Goal: Task Accomplishment & Management: Use online tool/utility

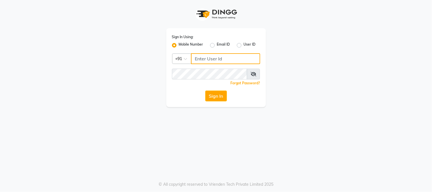
drag, startPoint x: 0, startPoint y: 0, endPoint x: 210, endPoint y: 59, distance: 218.1
click at [210, 59] on input "Username" at bounding box center [225, 58] width 69 height 11
type input "7838777722"
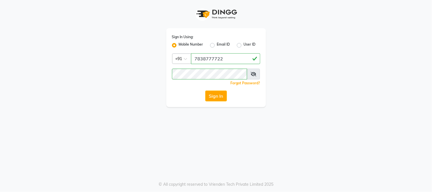
click at [250, 78] on span at bounding box center [253, 74] width 13 height 11
click at [254, 76] on icon at bounding box center [253, 74] width 6 height 5
click at [254, 76] on span at bounding box center [253, 74] width 13 height 11
click at [239, 89] on div "Sign In Using: Mobile Number Email ID User ID Country Code × [PHONE_NUMBER] Rem…" at bounding box center [216, 67] width 100 height 79
click at [219, 98] on button "Sign In" at bounding box center [216, 96] width 22 height 11
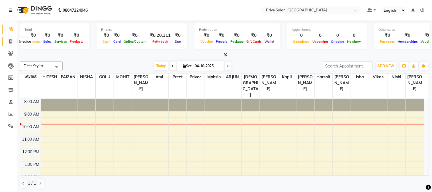
click at [10, 43] on icon at bounding box center [10, 41] width 3 height 4
select select "136"
select select "service"
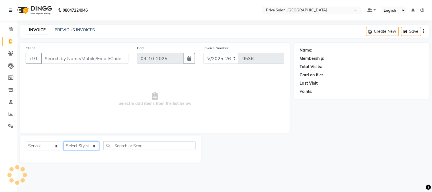
click at [81, 148] on select "Select Stylist amit ARJUN [PERSON_NAME] [PERSON_NAME] GOLU [PERSON_NAME] isha […" at bounding box center [81, 145] width 36 height 9
select select "3994"
click at [63, 142] on select "Select Stylist amit ARJUN [PERSON_NAME] [PERSON_NAME] GOLU [PERSON_NAME] isha […" at bounding box center [81, 145] width 36 height 9
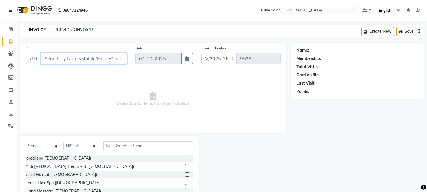
click at [79, 58] on input "Client" at bounding box center [84, 58] width 86 height 11
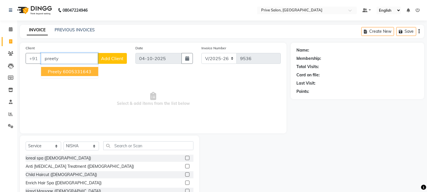
click at [79, 72] on ngb-highlight "6005331643" at bounding box center [77, 72] width 28 height 6
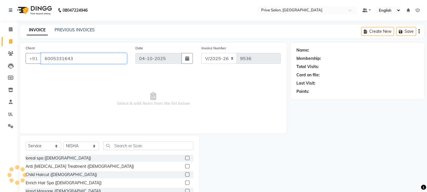
type input "6005331643"
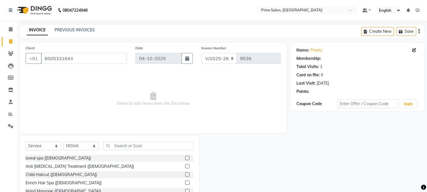
select select "1: Object"
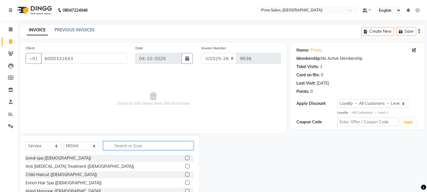
click at [147, 148] on input "text" at bounding box center [148, 145] width 90 height 9
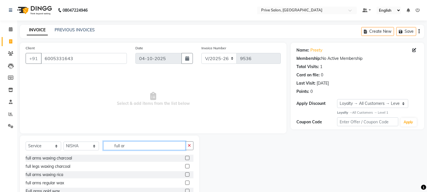
type input "full ar"
click at [186, 174] on label at bounding box center [187, 174] width 4 height 4
click at [186, 174] on input "checkbox" at bounding box center [187, 175] width 4 height 4
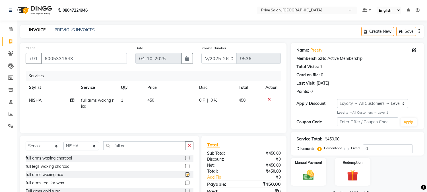
checkbox input "false"
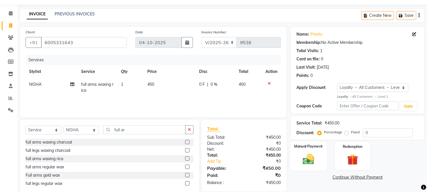
click at [308, 164] on img at bounding box center [308, 158] width 19 height 13
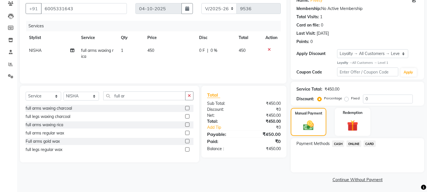
scroll to position [50, 0]
click at [337, 144] on span "CASH" at bounding box center [338, 143] width 12 height 7
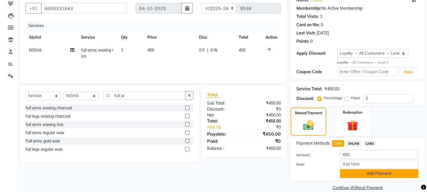
click at [360, 175] on button "Add Payment" at bounding box center [379, 173] width 79 height 9
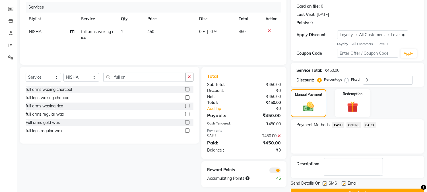
scroll to position [73, 0]
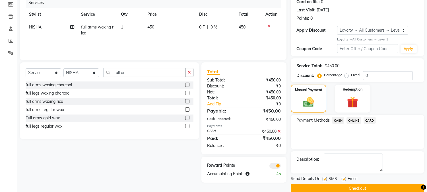
click at [401, 124] on div "Payment Methods CASH ONLINE CARD" at bounding box center [358, 121] width 122 height 8
click at [276, 164] on span at bounding box center [275, 166] width 11 height 6
click at [281, 167] on input "checkbox" at bounding box center [281, 167] width 0 height 0
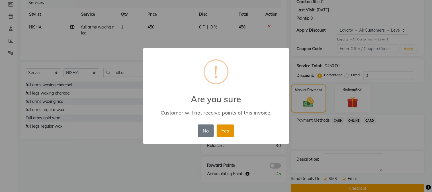
click at [224, 129] on button "Yes" at bounding box center [225, 130] width 17 height 13
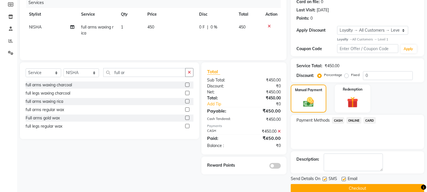
click at [270, 166] on span at bounding box center [275, 166] width 11 height 6
click at [281, 167] on input "checkbox" at bounding box center [281, 167] width 0 height 0
click at [355, 100] on img at bounding box center [352, 102] width 19 height 14
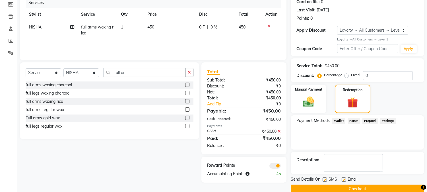
click at [368, 123] on span "Prepaid" at bounding box center [370, 121] width 15 height 7
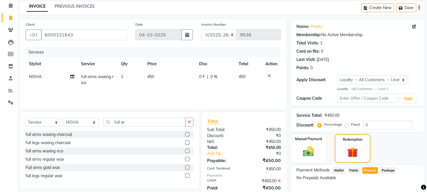
scroll to position [6, 0]
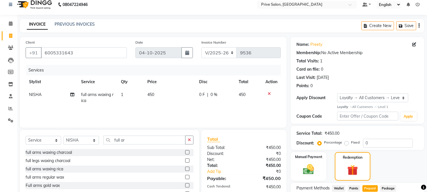
click at [269, 92] on icon at bounding box center [269, 94] width 3 height 4
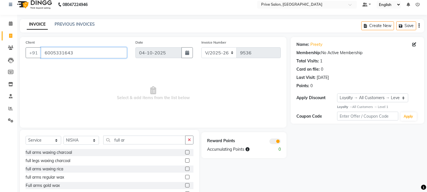
click at [84, 55] on input "6005331643" at bounding box center [84, 52] width 86 height 11
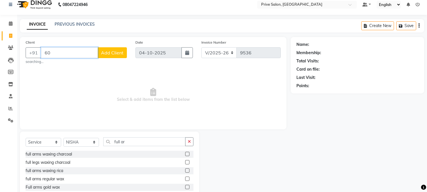
type input "6"
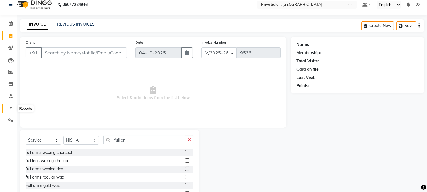
click at [10, 106] on span at bounding box center [11, 108] width 10 height 7
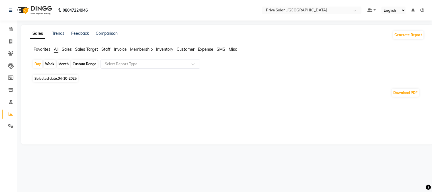
click at [67, 79] on span "04-10-2025" at bounding box center [67, 78] width 19 height 4
select select "10"
select select "2025"
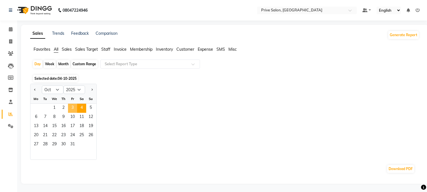
click at [71, 106] on span "3" at bounding box center [72, 108] width 9 height 9
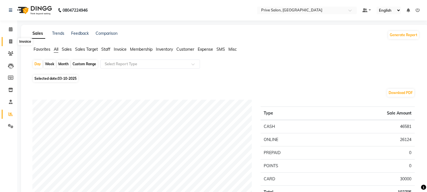
click at [10, 42] on icon at bounding box center [10, 41] width 3 height 4
select select "service"
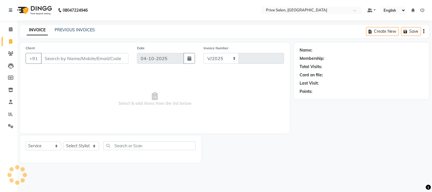
select select "136"
type input "9536"
click at [67, 30] on link "PREVIOUS INVOICES" at bounding box center [75, 29] width 40 height 5
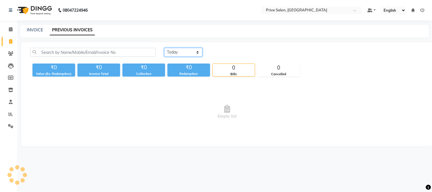
click at [195, 53] on select "[DATE] [DATE] Custom Range" at bounding box center [183, 52] width 38 height 9
select select "yesterday"
click at [164, 48] on select "[DATE] [DATE] Custom Range" at bounding box center [183, 52] width 38 height 9
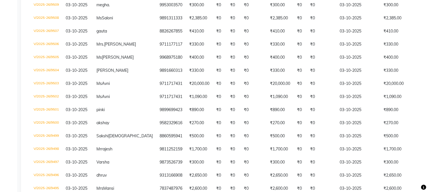
scroll to position [468, 0]
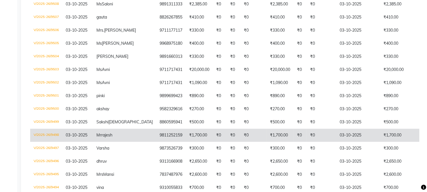
click at [380, 142] on td "₹1,700.00" at bounding box center [402, 135] width 44 height 13
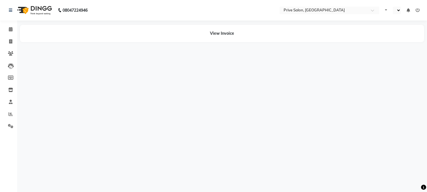
select select "en"
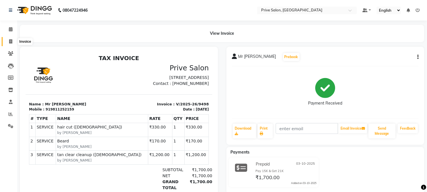
click at [8, 41] on span at bounding box center [11, 41] width 10 height 7
select select "service"
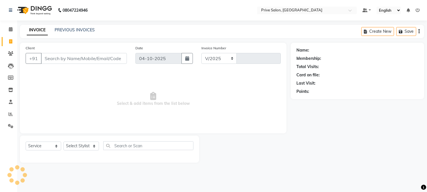
select select "136"
type input "9536"
